Goal: Transaction & Acquisition: Obtain resource

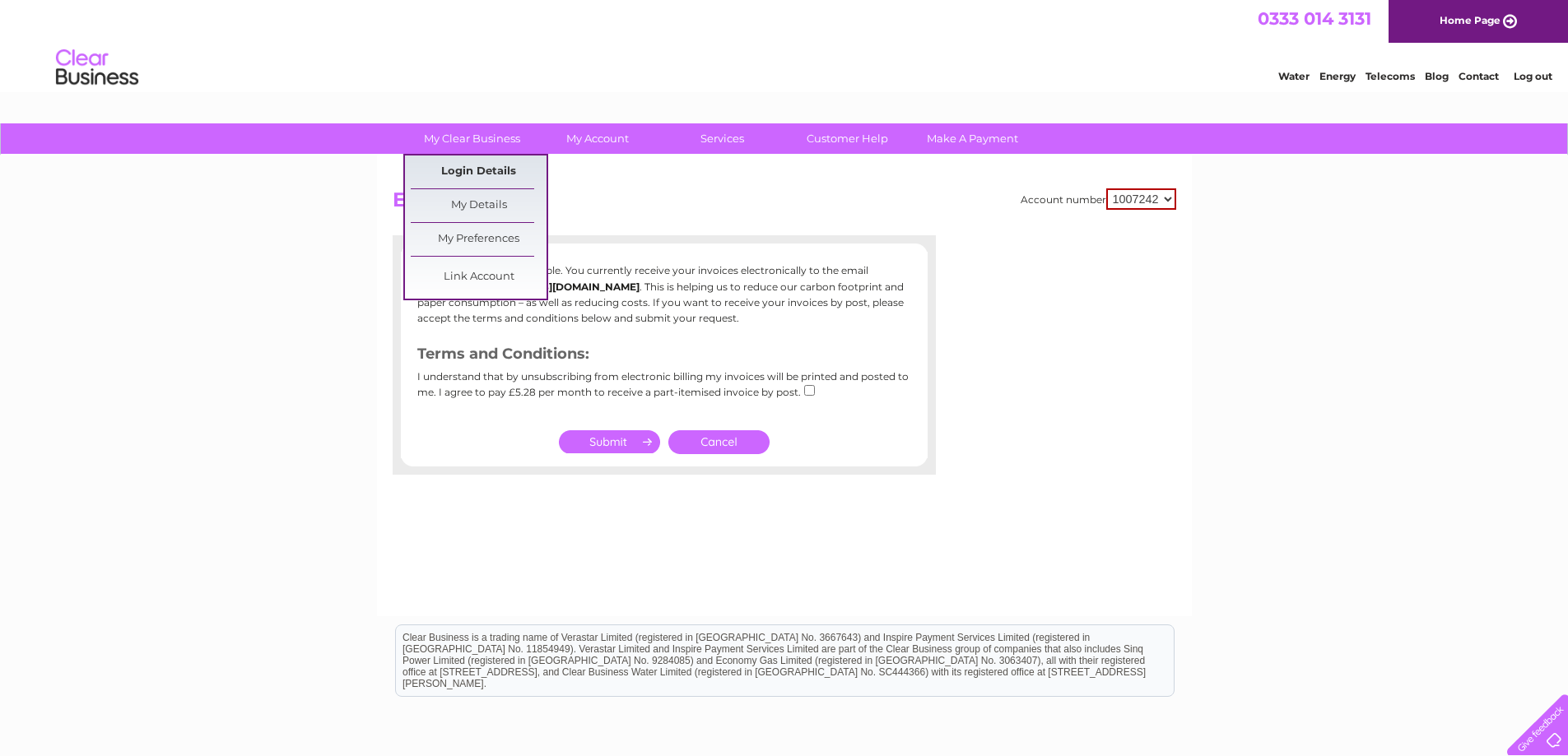
click at [496, 166] on link "Login Details" at bounding box center [478, 172] width 136 height 33
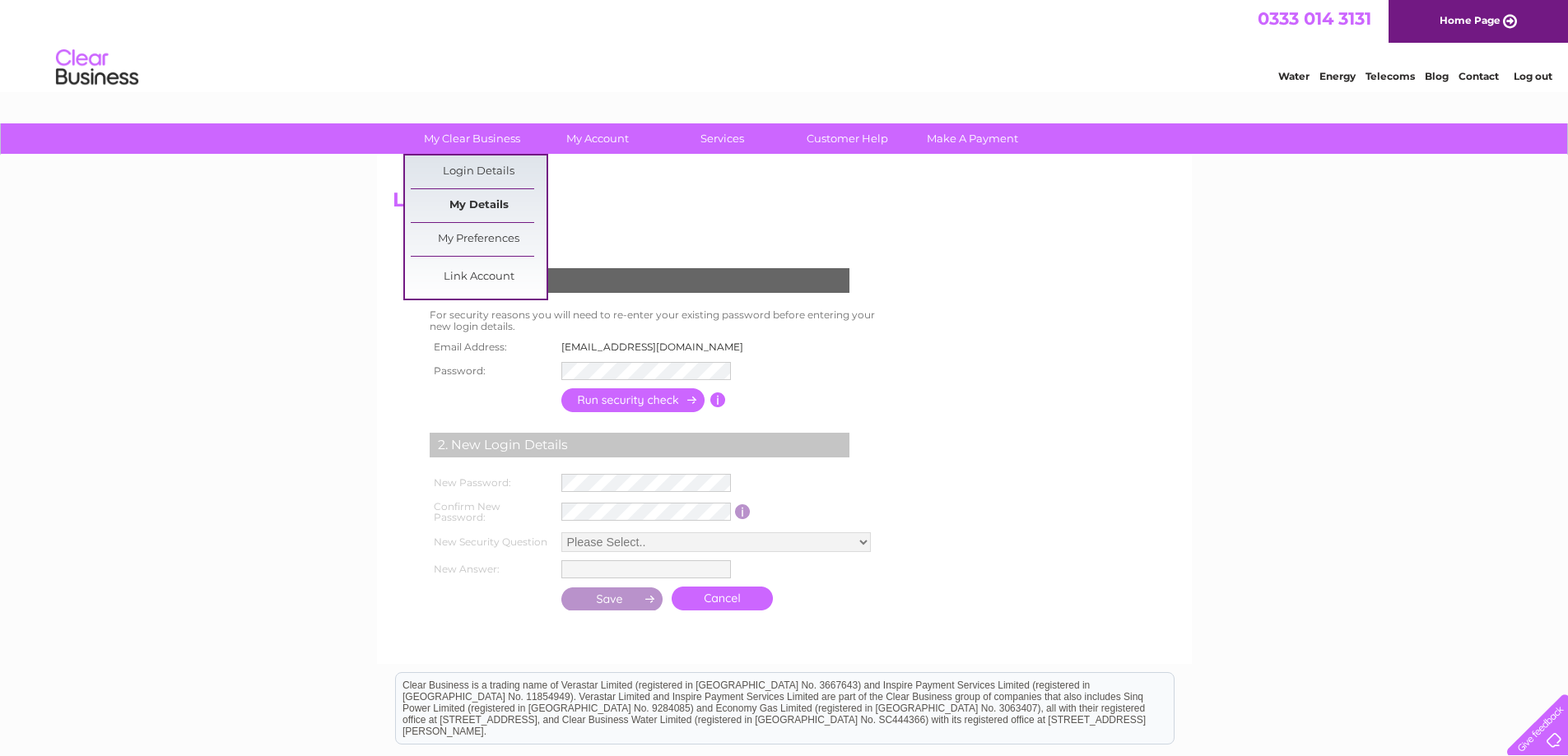
click at [449, 201] on link "My Details" at bounding box center [478, 205] width 136 height 33
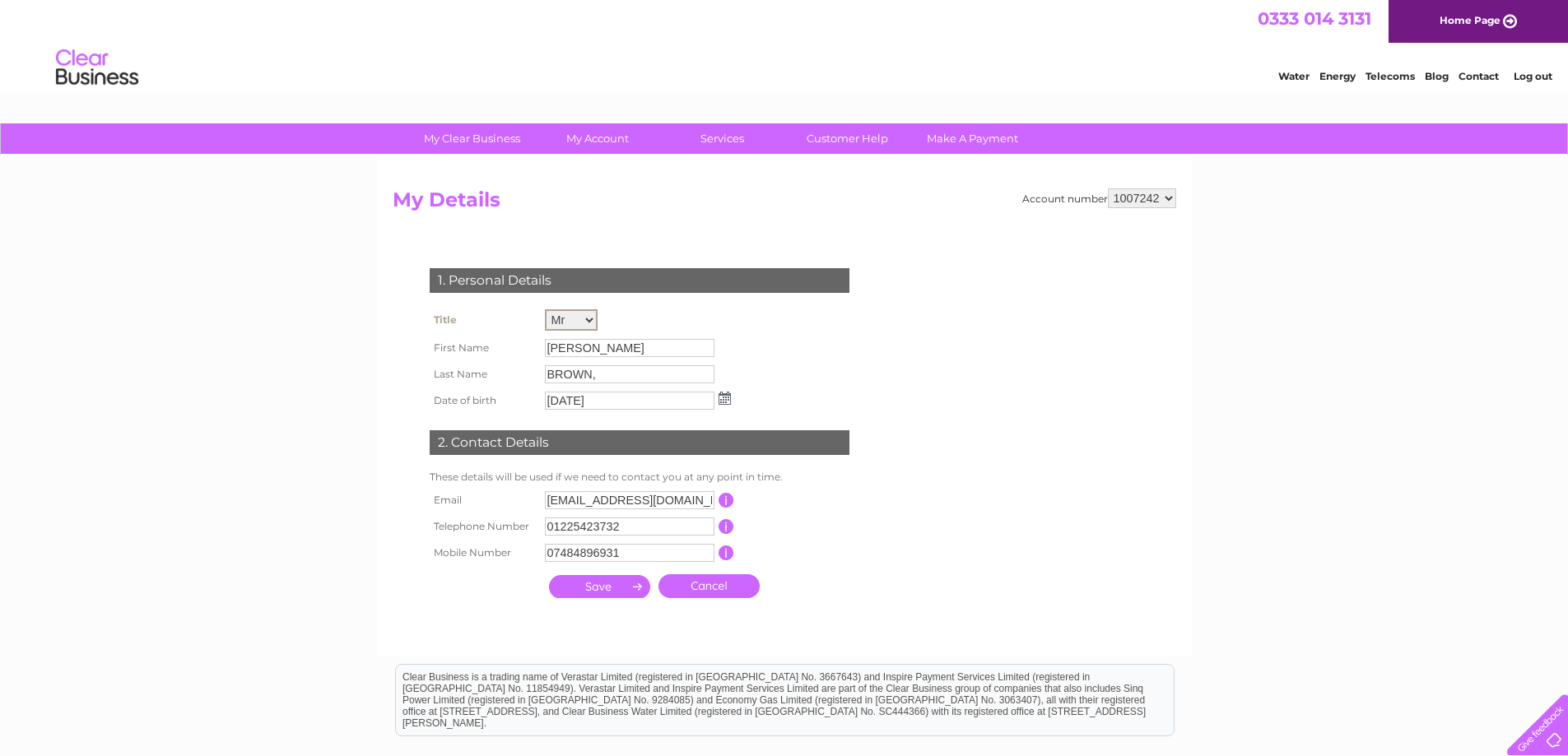
click at [587, 314] on select "Mr Mrs Ms Miss Dr Rev Prof Other" at bounding box center [571, 320] width 52 height 21
click at [850, 374] on div "1. Personal Details Title Mr Mrs Ms Miss Dr Rev Prof Other First Name Paul Adri…" at bounding box center [643, 429] width 500 height 355
click at [1137, 187] on div "Account number 1007242 My Details 1. Personal Details Title Mr Mrs Ms Miss Dr R…" at bounding box center [784, 405] width 815 height 498
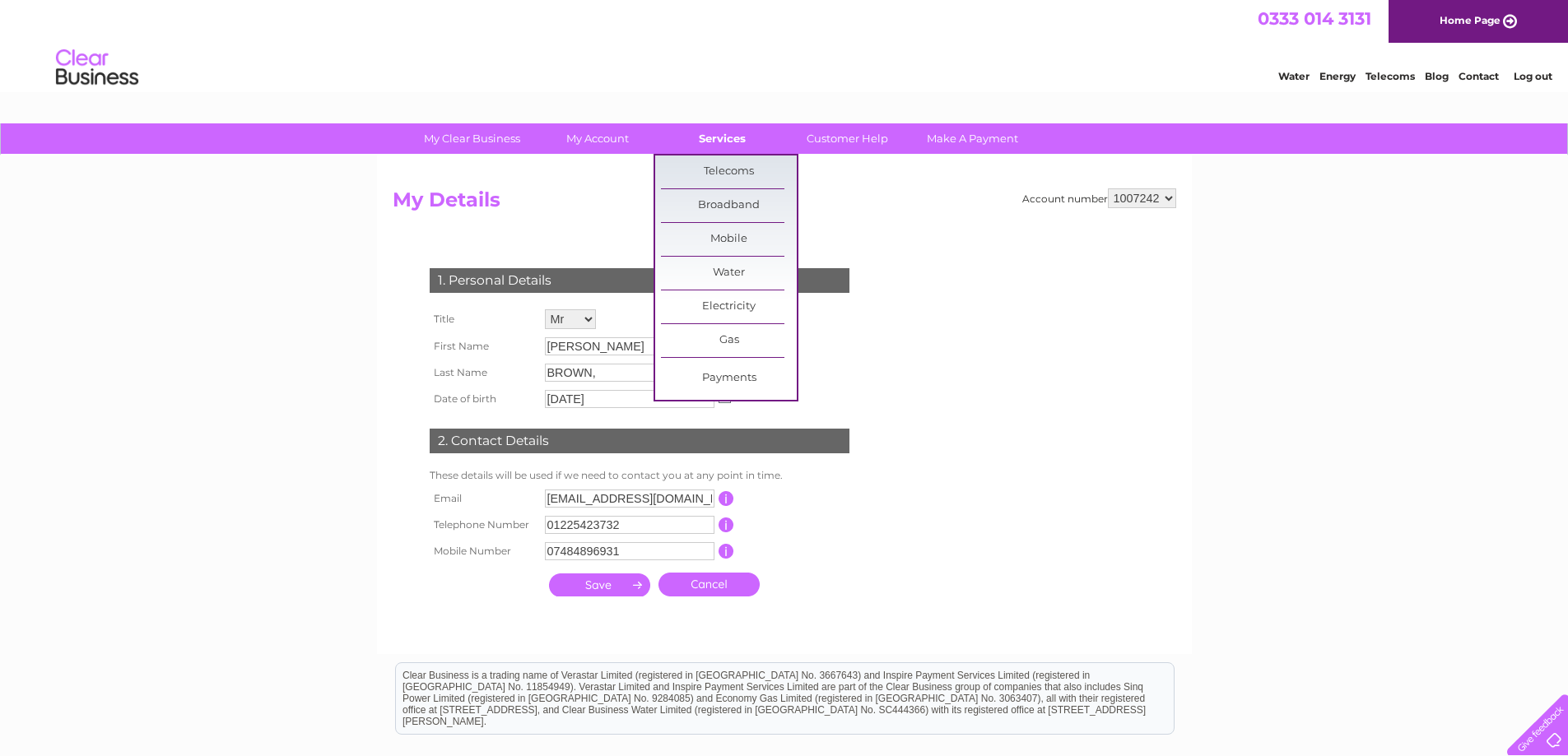
click at [727, 146] on link "Services" at bounding box center [721, 138] width 136 height 31
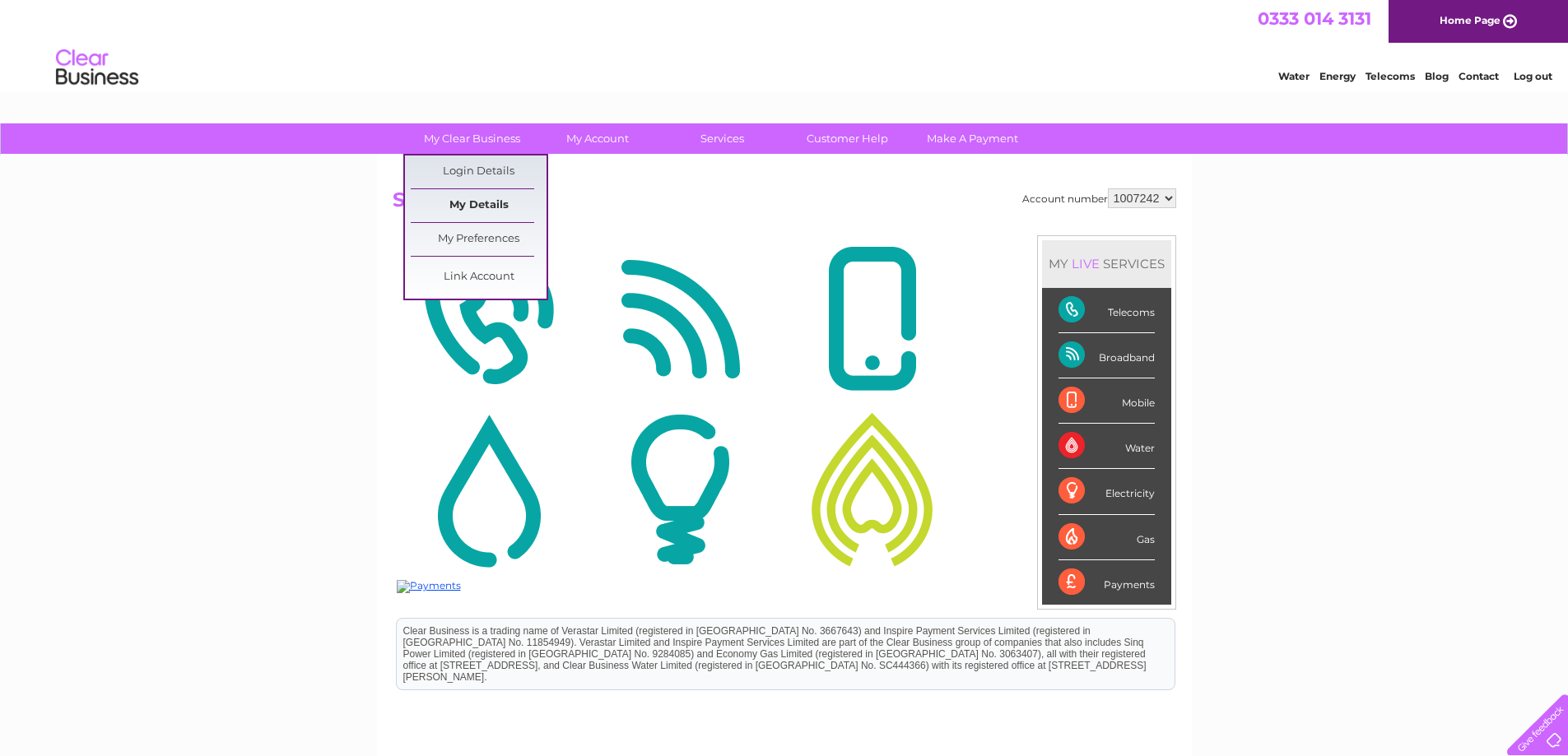
click at [467, 199] on link "My Details" at bounding box center [478, 205] width 136 height 33
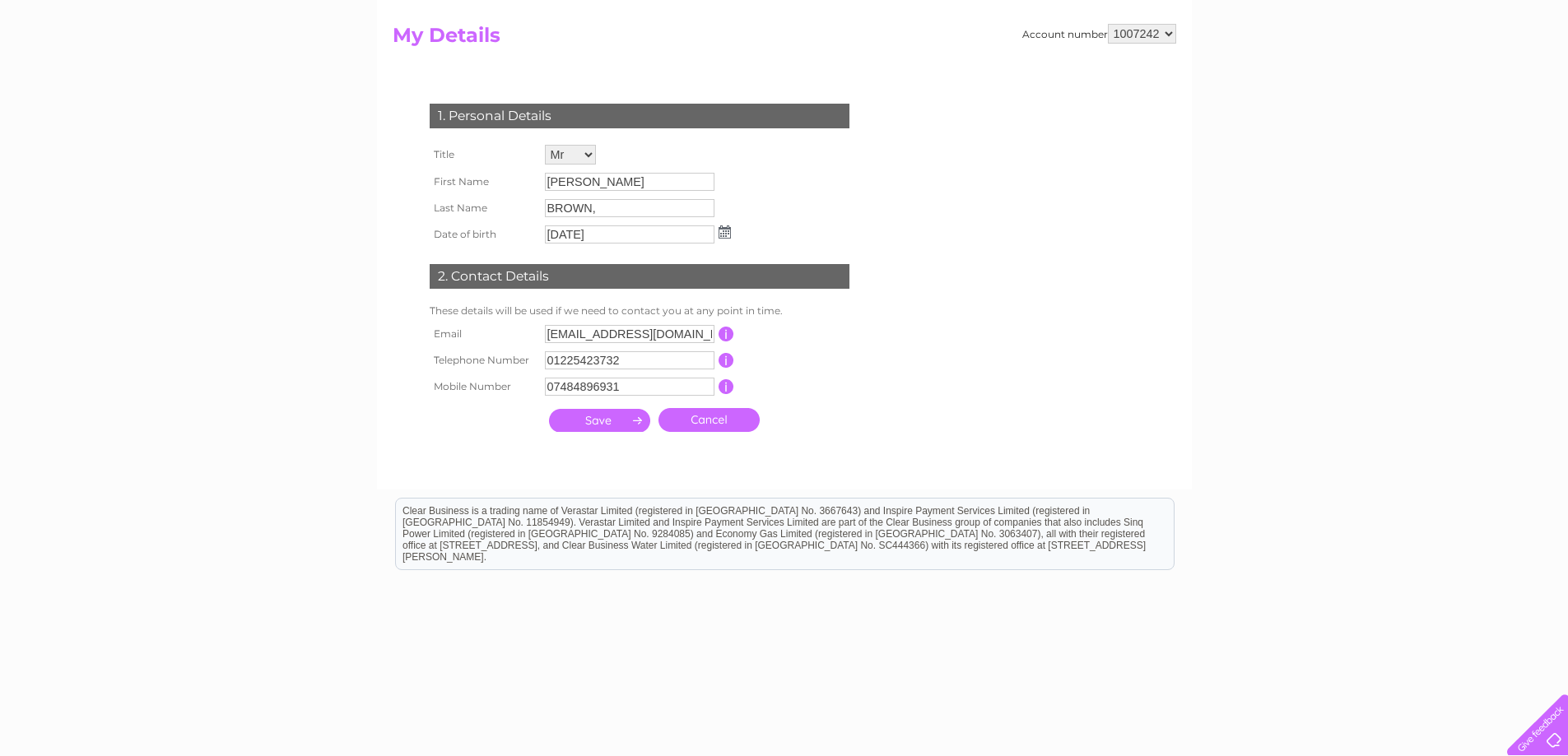
scroll to position [82, 0]
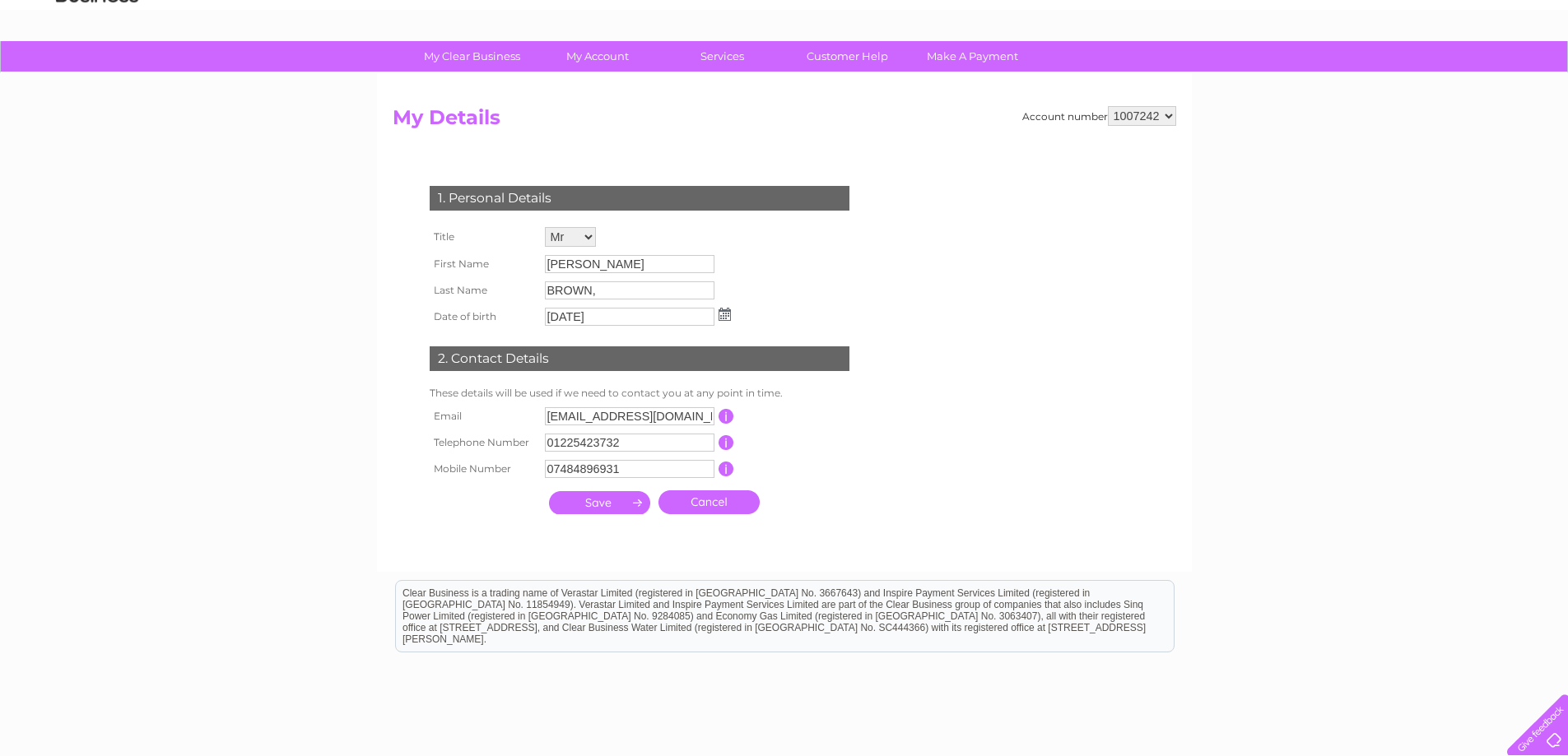
click at [722, 419] on input "button" at bounding box center [727, 416] width 16 height 15
click at [721, 440] on input "button" at bounding box center [727, 442] width 16 height 15
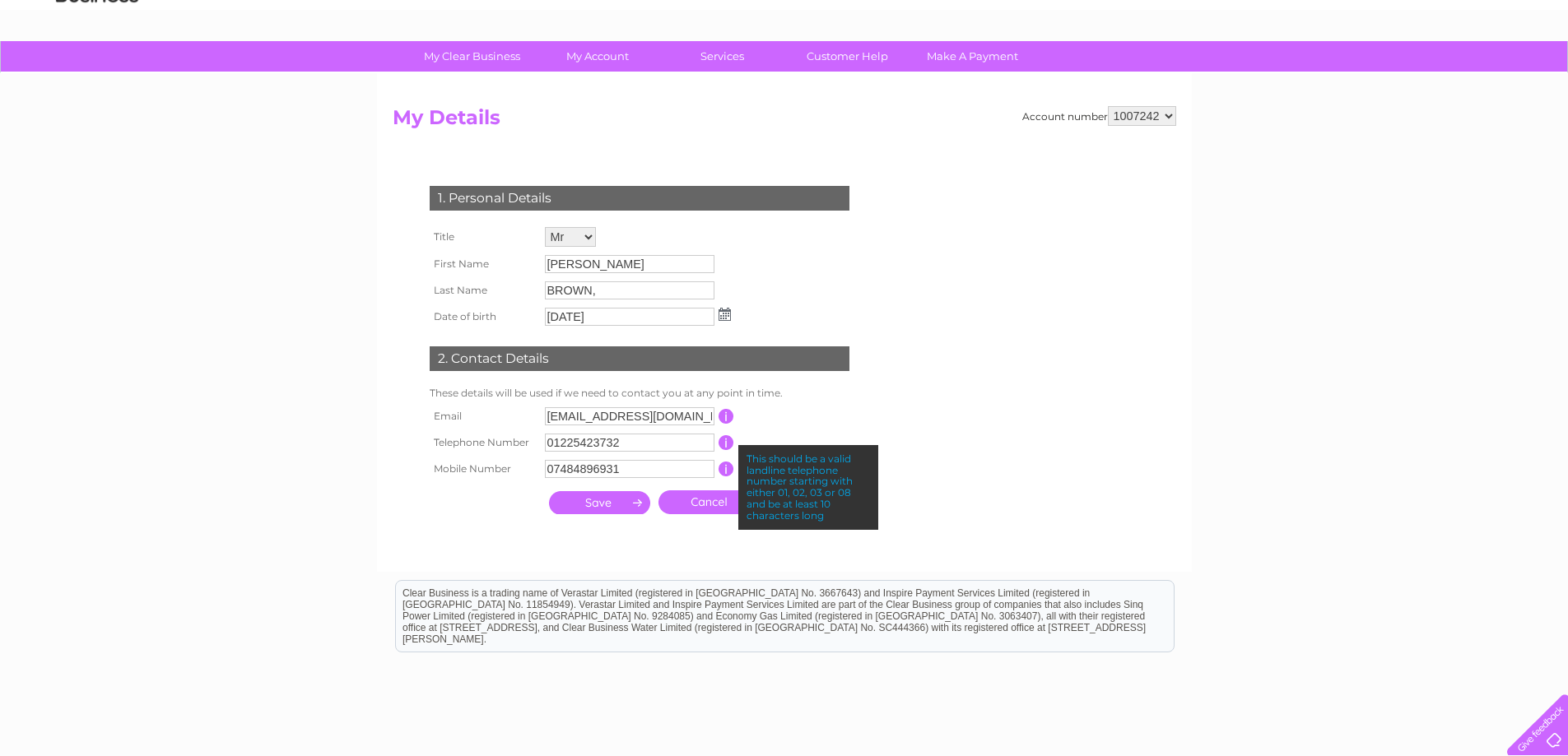
click at [732, 463] on input "button" at bounding box center [727, 468] width 16 height 15
click at [730, 471] on input "button" at bounding box center [727, 468] width 16 height 15
drag, startPoint x: 722, startPoint y: 444, endPoint x: 724, endPoint y: 419, distance: 25.1
click at [723, 445] on input "button" at bounding box center [727, 442] width 16 height 15
click at [725, 414] on input "button" at bounding box center [727, 416] width 16 height 15
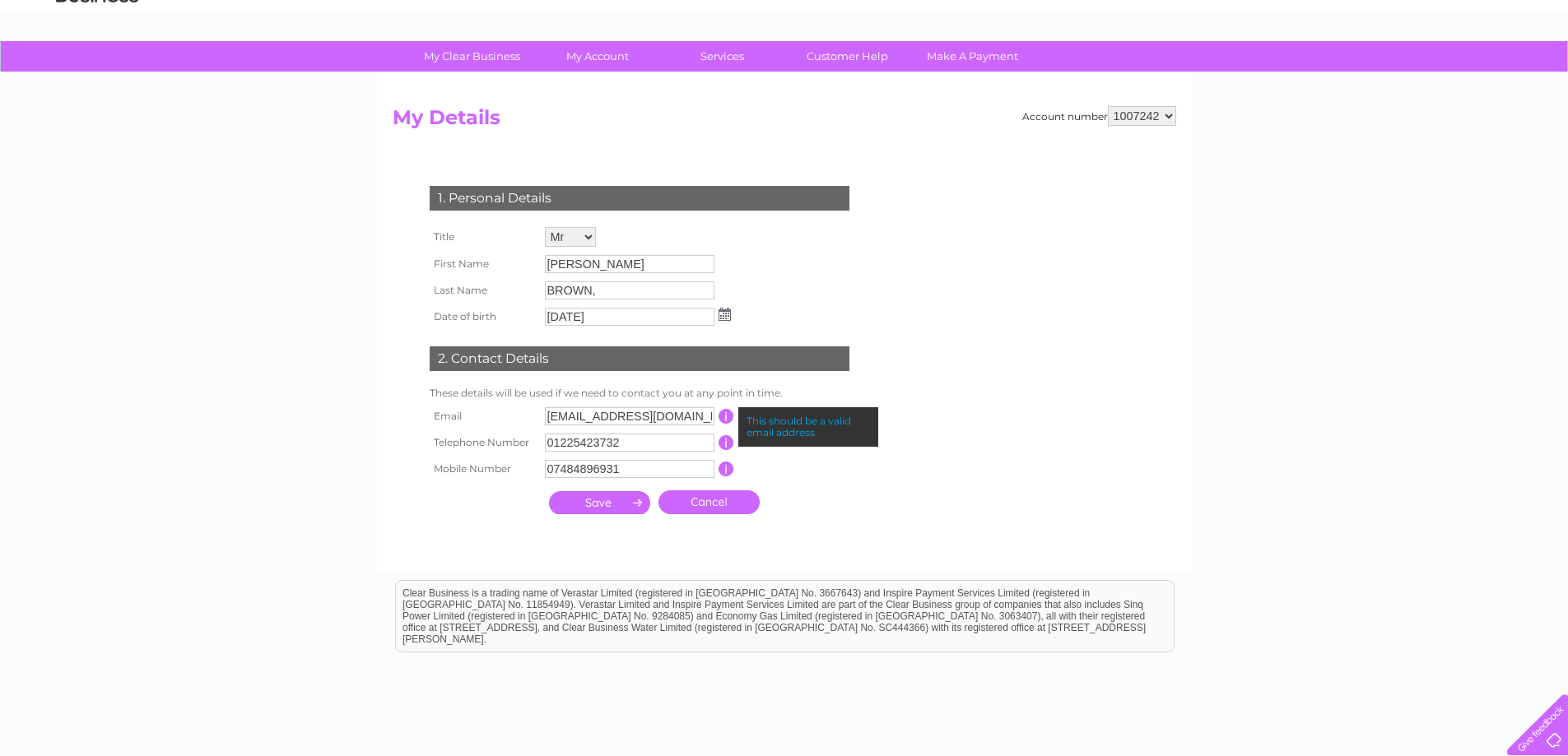
click at [720, 324] on td "24/12/1989" at bounding box center [638, 316] width 194 height 26
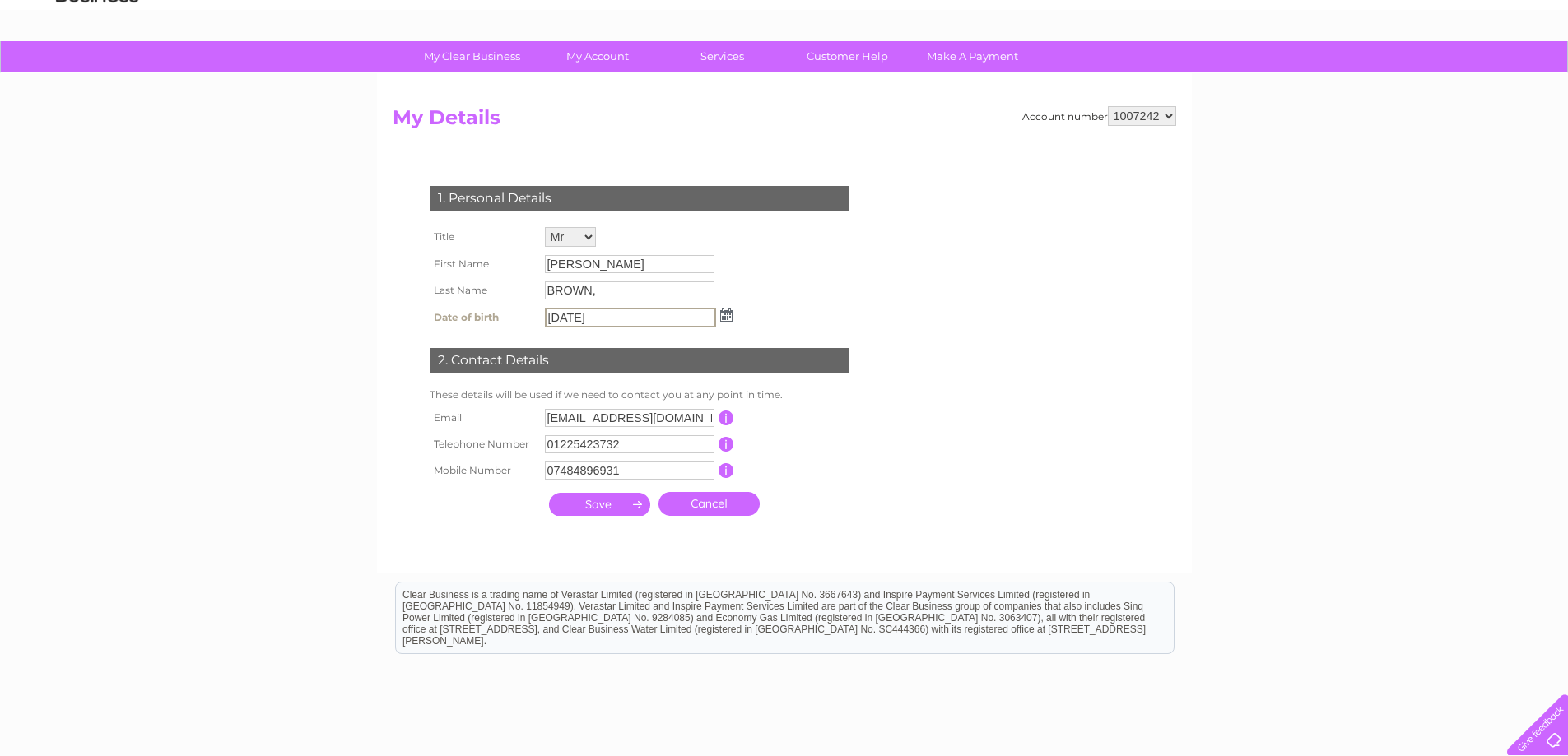
click at [707, 320] on input "24/12/1989" at bounding box center [631, 317] width 171 height 20
drag, startPoint x: 682, startPoint y: 297, endPoint x: 512, endPoint y: 321, distance: 171.7
click at [512, 321] on tbody "Title Mr Mrs Ms Miss Dr Rev Prof Other First Name Paul Adrian Last Name BROWN, …" at bounding box center [581, 277] width 310 height 108
click at [1232, 106] on div "My Clear Business Login Details My Details My Preferences Link Account My Accou…" at bounding box center [784, 447] width 1568 height 814
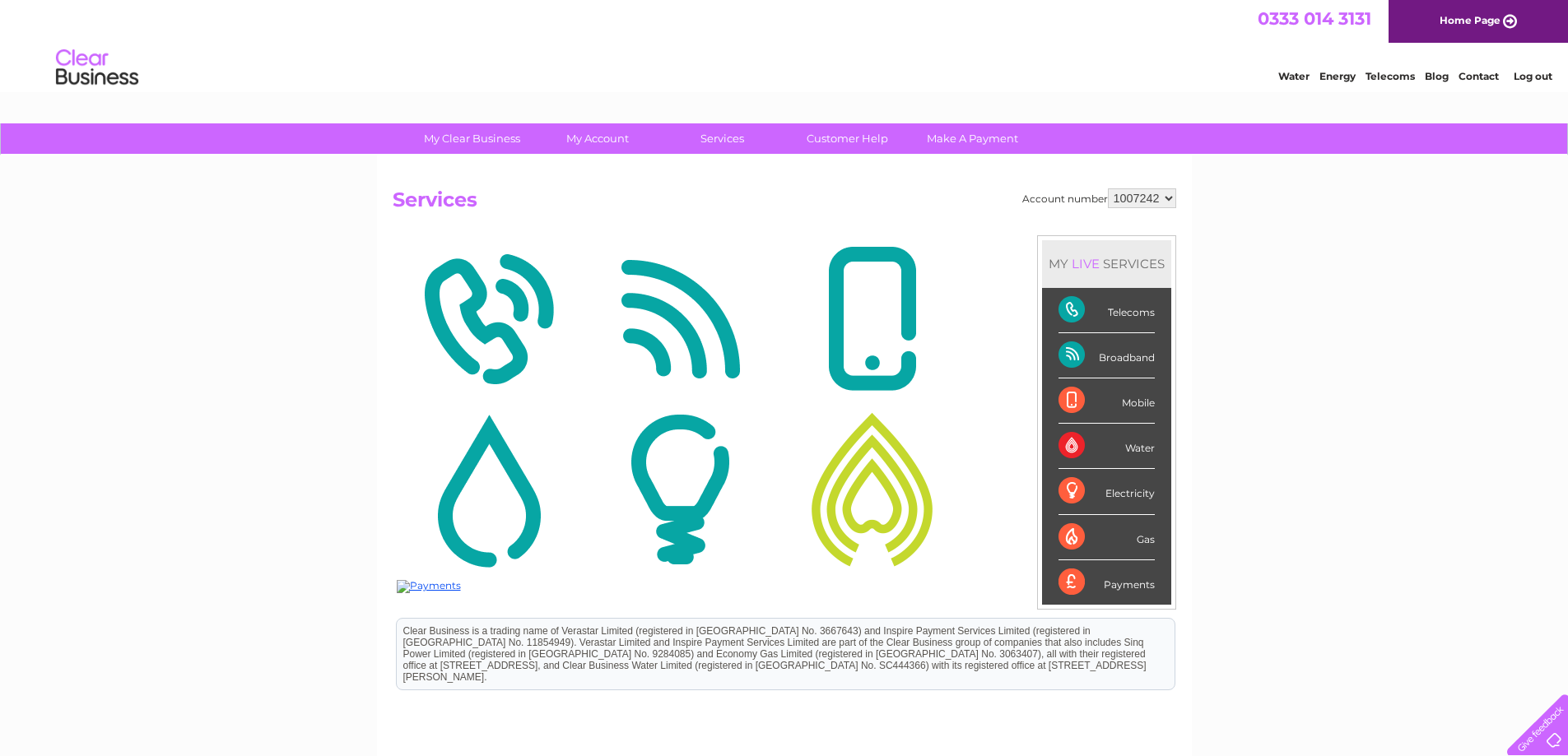
click at [1535, 74] on link "Log out" at bounding box center [1533, 76] width 38 height 12
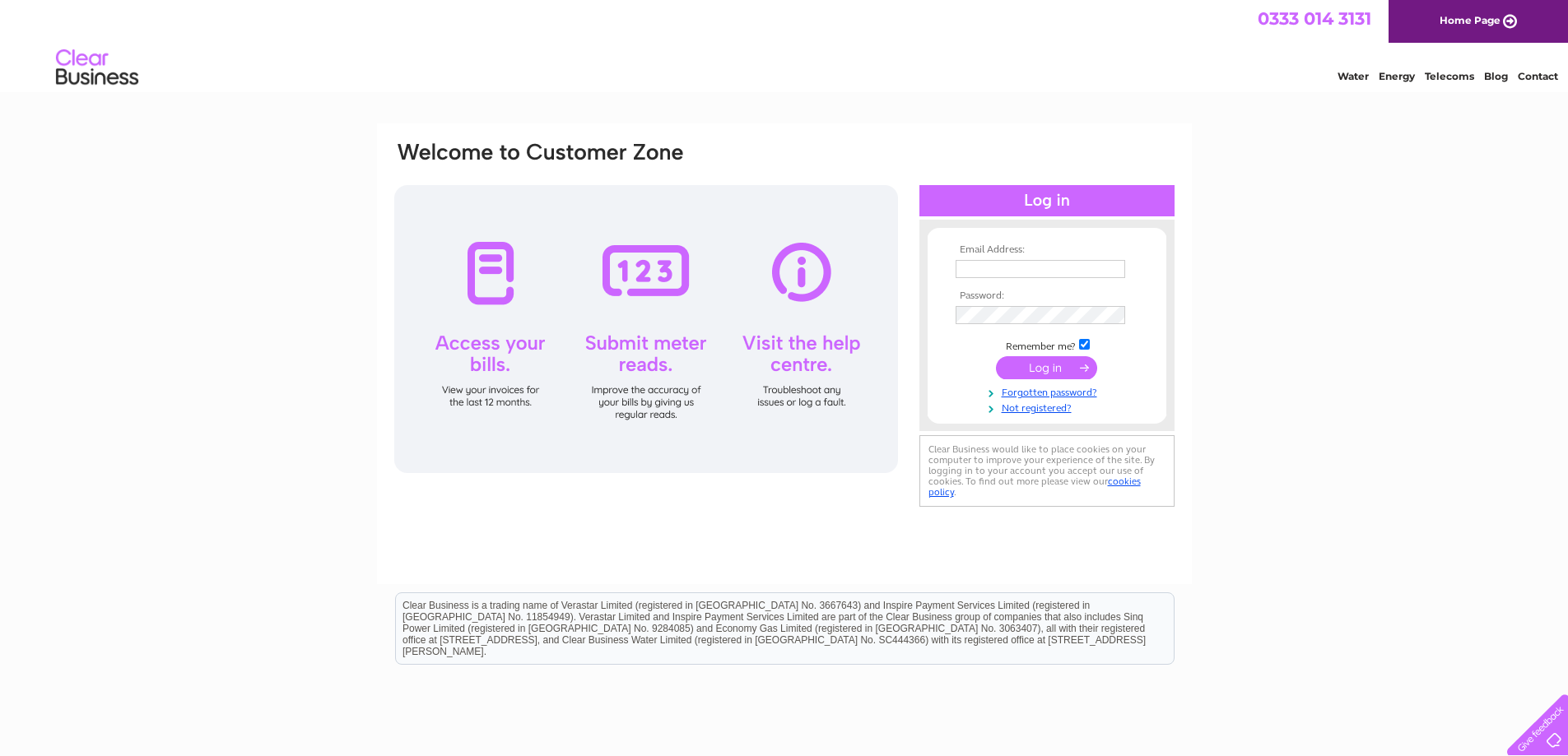
type input "secretary@bathandcountyclub.com"
click at [1027, 364] on input "submit" at bounding box center [1047, 367] width 101 height 23
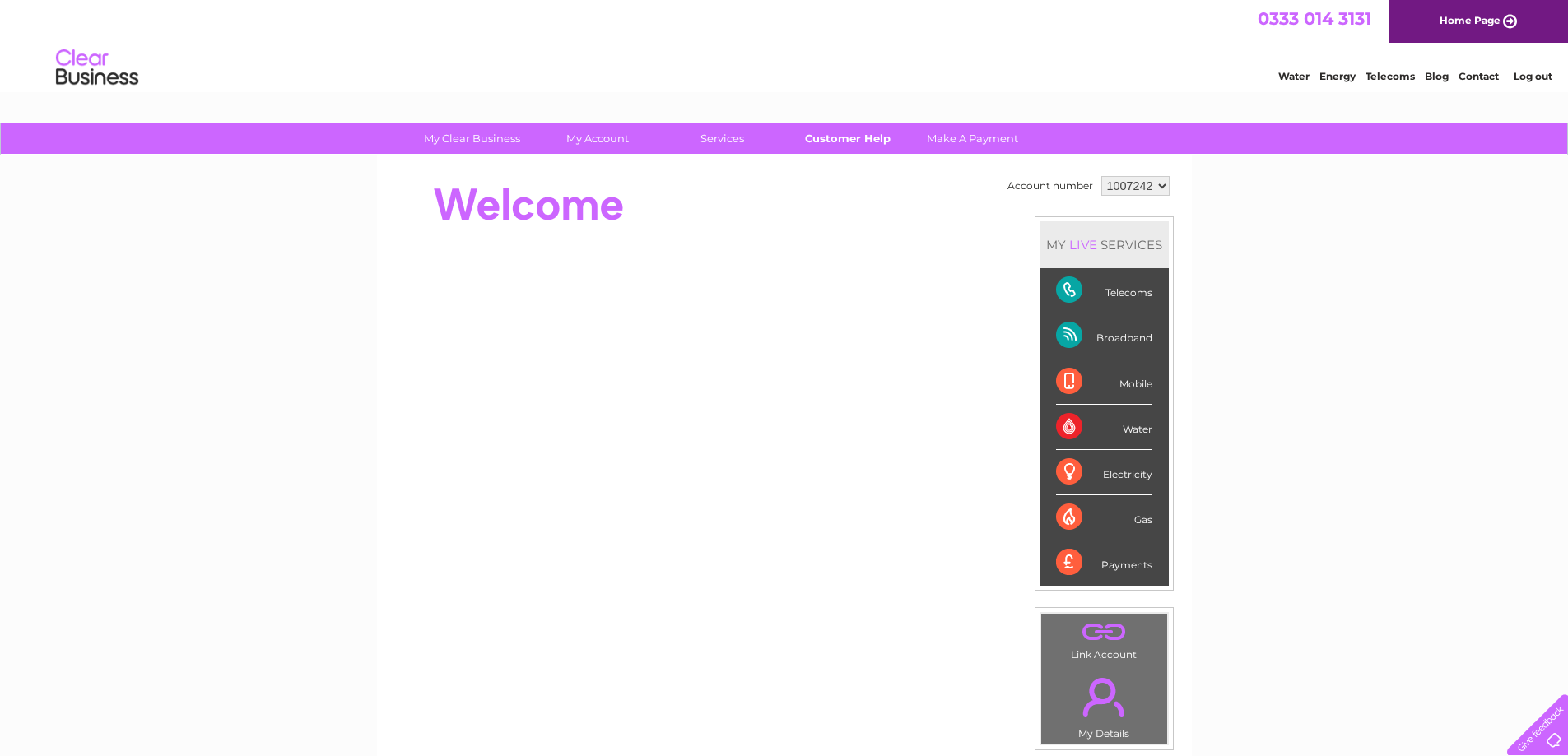
click at [827, 129] on link "Customer Help" at bounding box center [847, 138] width 136 height 31
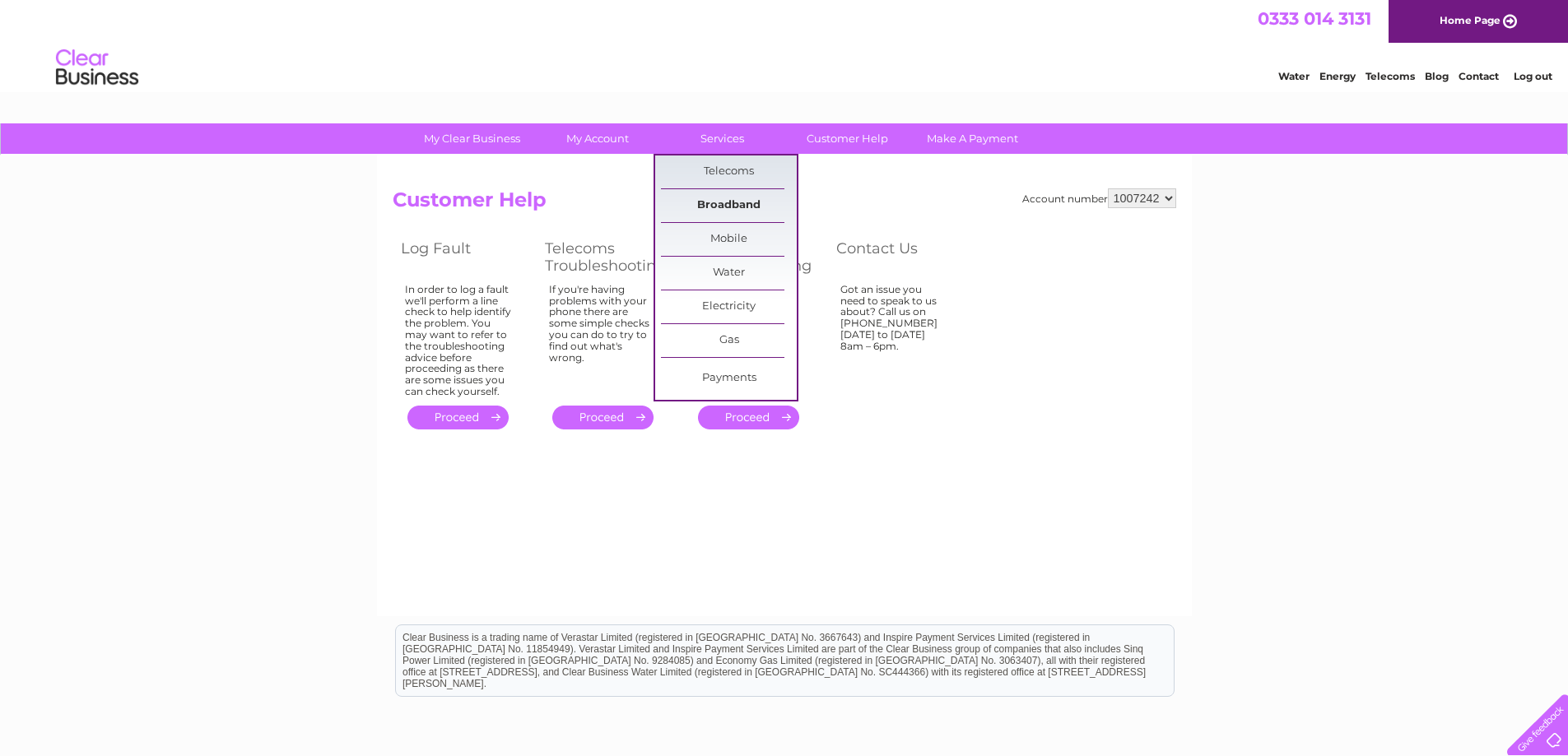
click at [721, 191] on link "Broadband" at bounding box center [728, 205] width 136 height 33
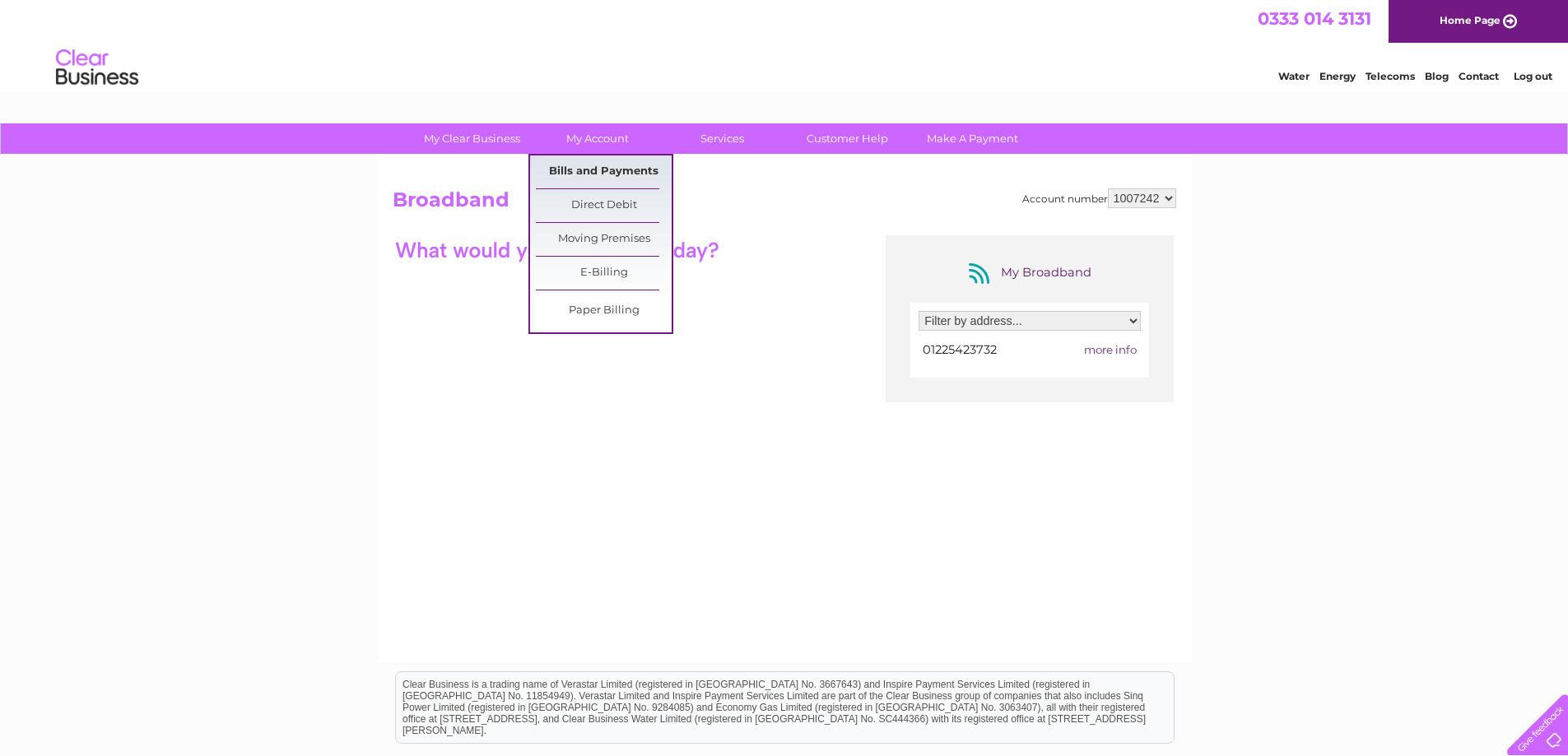
click at [592, 170] on link "Bills and Payments" at bounding box center [603, 172] width 136 height 33
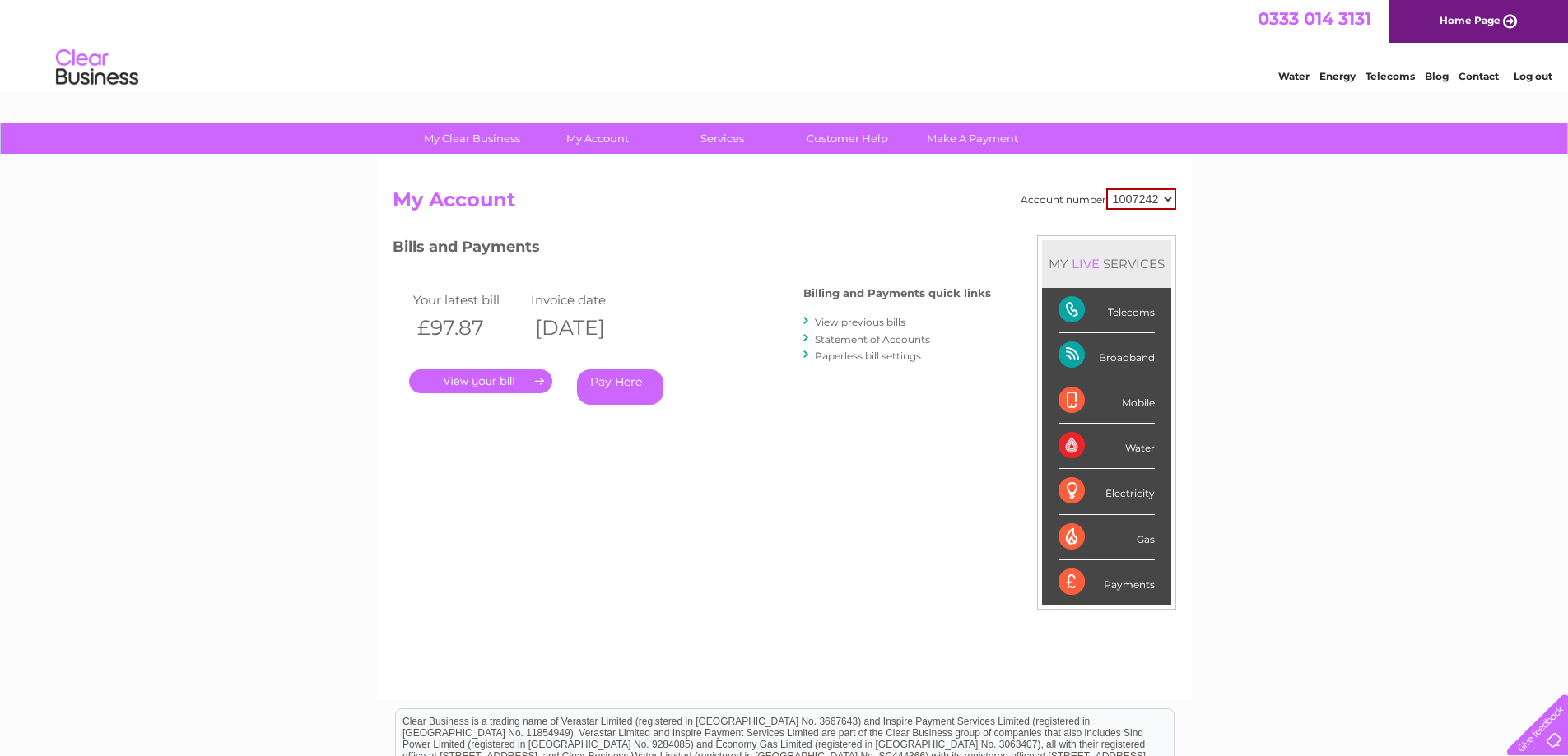
click at [474, 385] on link "." at bounding box center [481, 381] width 143 height 24
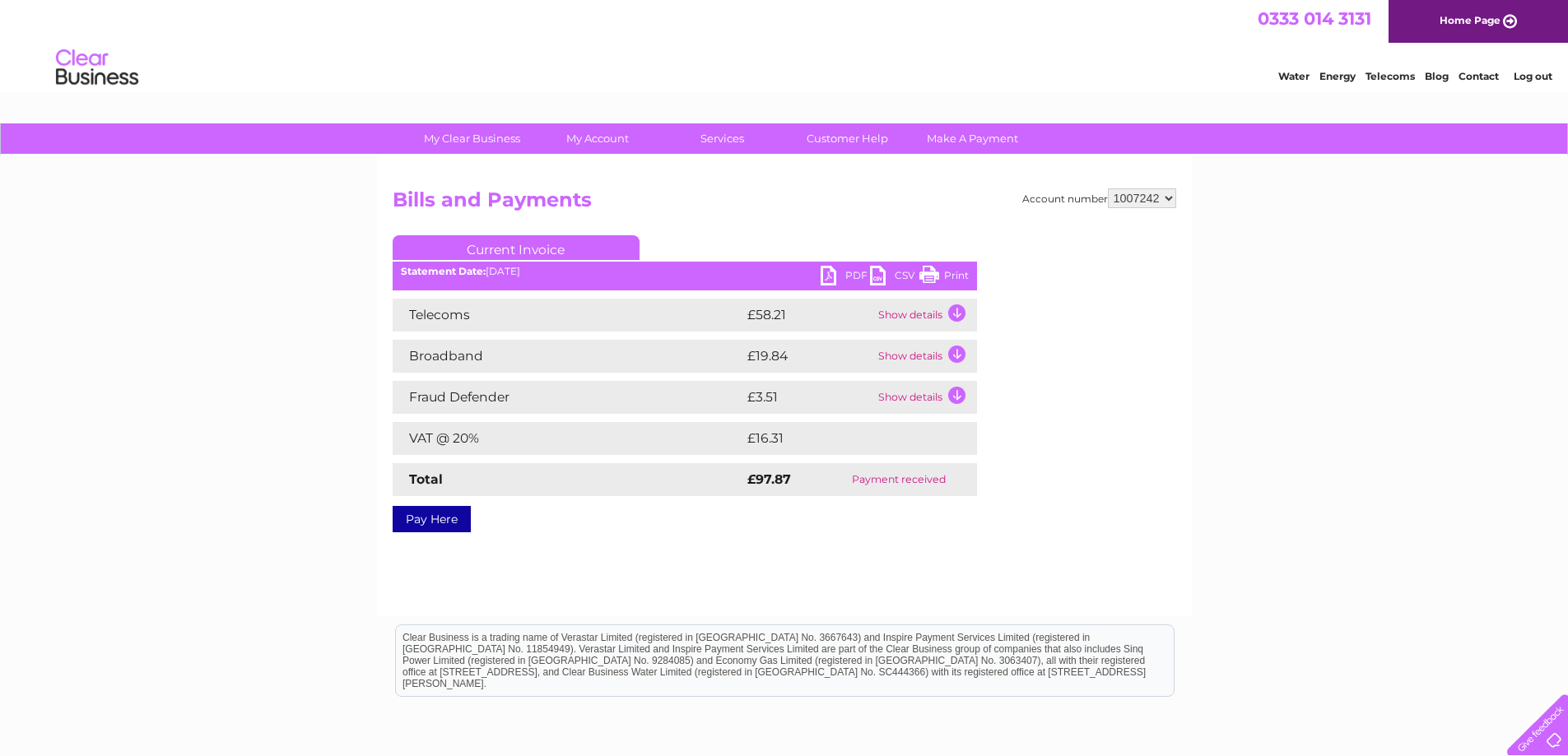
click at [849, 270] on link "PDF" at bounding box center [845, 277] width 49 height 24
